Goal: Task Accomplishment & Management: Use online tool/utility

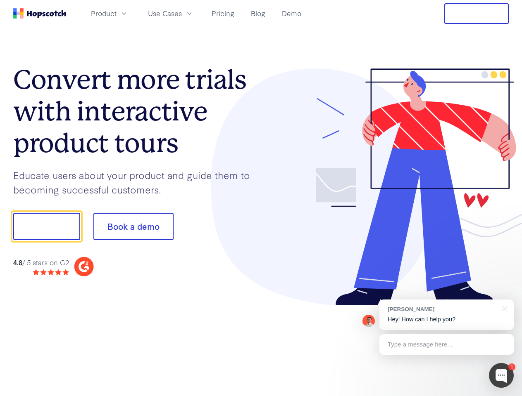
click at [261, 198] on div at bounding box center [385, 187] width 248 height 237
click at [116, 13] on span "Product" at bounding box center [104, 13] width 26 height 10
click at [182, 13] on span "Use Cases" at bounding box center [165, 13] width 34 height 10
click at [476, 14] on button "Free Trial" at bounding box center [476, 13] width 64 height 21
click at [46, 227] on button "Show me!" at bounding box center [46, 226] width 67 height 27
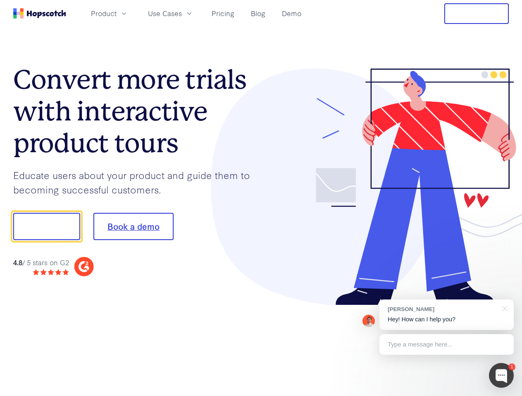
click at [133, 227] on button "Book a demo" at bounding box center [133, 226] width 80 height 27
click at [501, 376] on div at bounding box center [500, 375] width 25 height 25
click at [446, 315] on div "[PERSON_NAME] Hey! How can I help you?" at bounding box center [446, 315] width 134 height 31
click at [503, 308] on div at bounding box center [435, 225] width 155 height 275
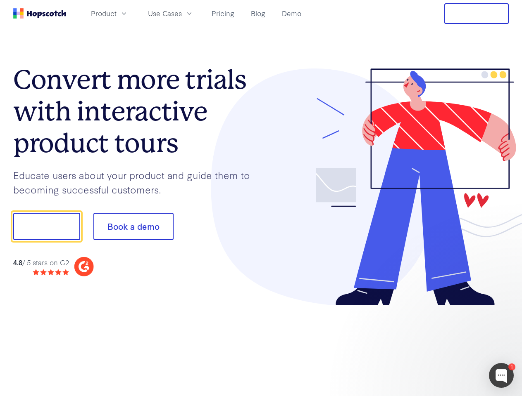
click at [446, 345] on div at bounding box center [435, 281] width 155 height 165
